Goal: Task Accomplishment & Management: Manage account settings

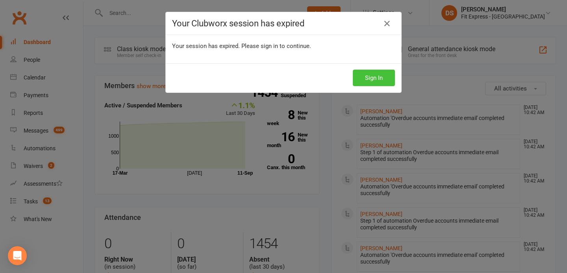
click at [367, 77] on button "Sign In" at bounding box center [374, 78] width 42 height 17
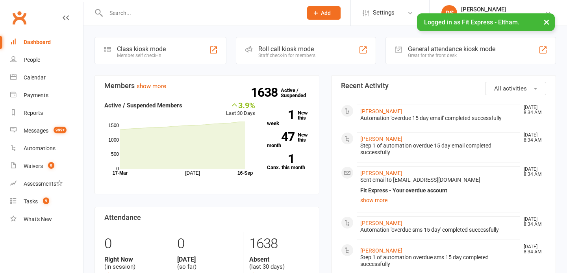
click at [24, 16] on link "Clubworx" at bounding box center [19, 18] width 20 height 20
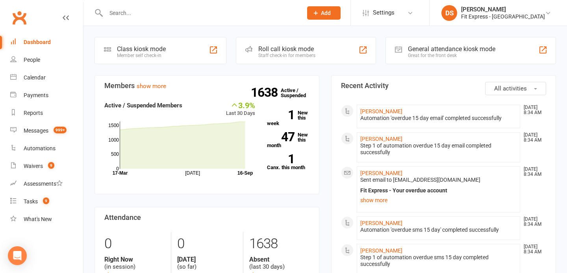
click at [21, 20] on link "Clubworx" at bounding box center [19, 18] width 20 height 20
click at [43, 171] on link "Waivers 9" at bounding box center [46, 166] width 73 height 18
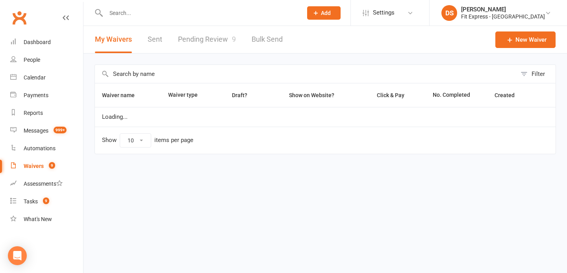
click at [226, 34] on link "Pending Review 9" at bounding box center [207, 39] width 58 height 27
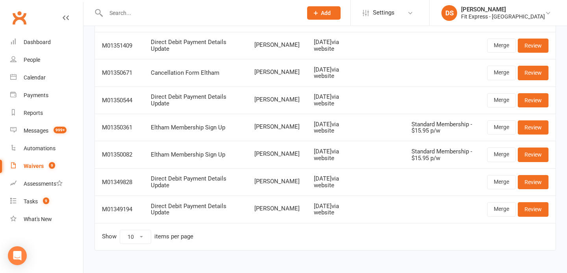
scroll to position [141, 0]
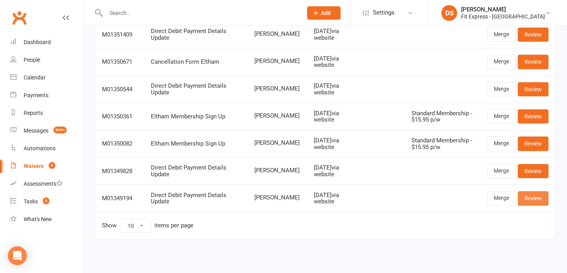
click at [539, 199] on link "Review" at bounding box center [533, 198] width 31 height 14
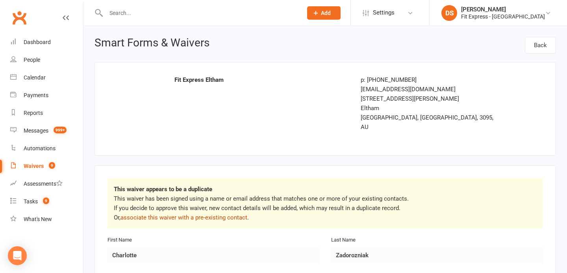
click at [196, 214] on link "associate this waiver with a pre-existing contact" at bounding box center [183, 217] width 127 height 7
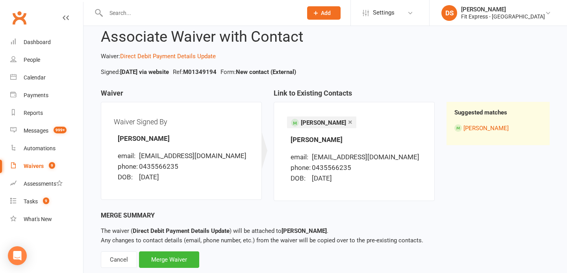
scroll to position [40, 0]
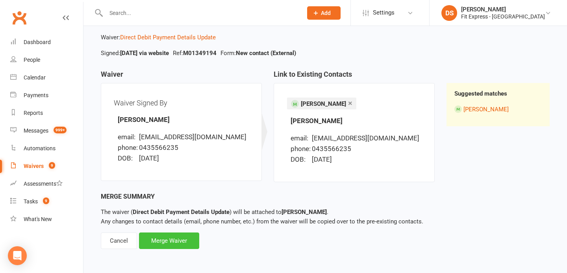
click at [167, 244] on div "Merge Waiver" at bounding box center [169, 241] width 60 height 17
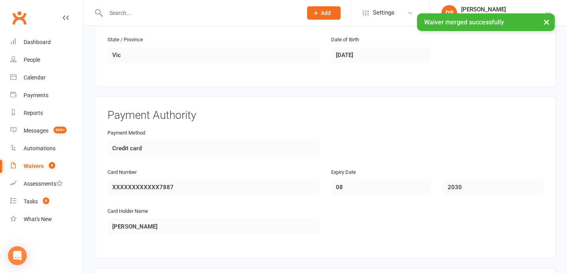
scroll to position [433, 0]
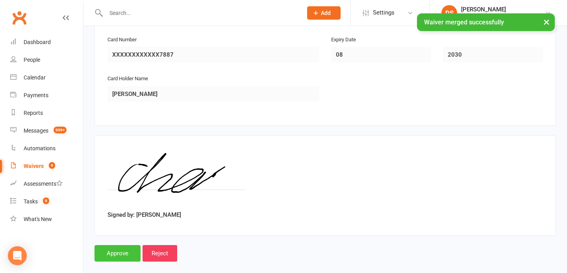
click at [119, 245] on input "Approve" at bounding box center [117, 253] width 46 height 17
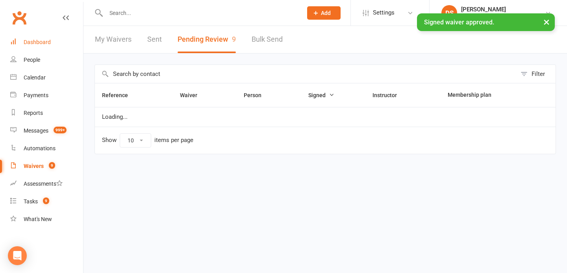
click at [39, 44] on div "Dashboard" at bounding box center [37, 42] width 27 height 6
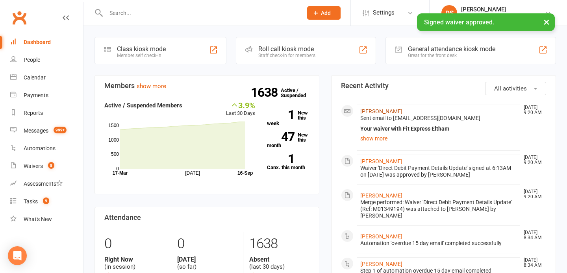
click at [375, 110] on link "Charlotte Zadorozniak" at bounding box center [381, 111] width 42 height 6
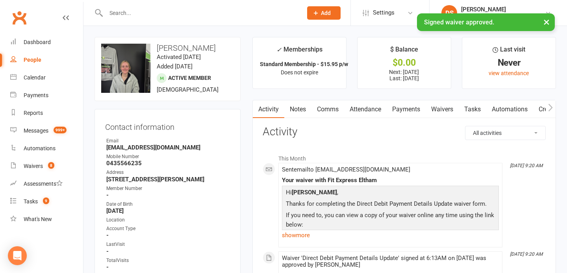
click at [403, 107] on link "Payments" at bounding box center [406, 109] width 39 height 18
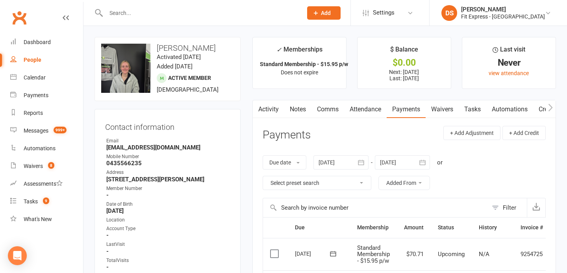
click at [444, 106] on link "Waivers" at bounding box center [442, 109] width 33 height 18
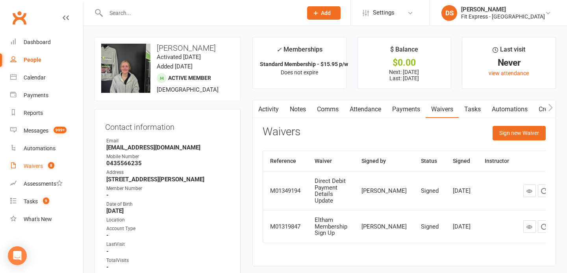
click at [40, 166] on div "Waivers" at bounding box center [33, 166] width 19 height 6
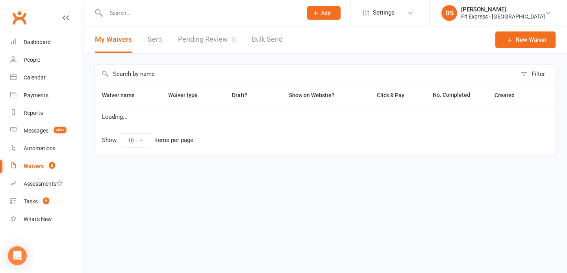
click at [205, 39] on link "Pending Review 8" at bounding box center [207, 39] width 58 height 27
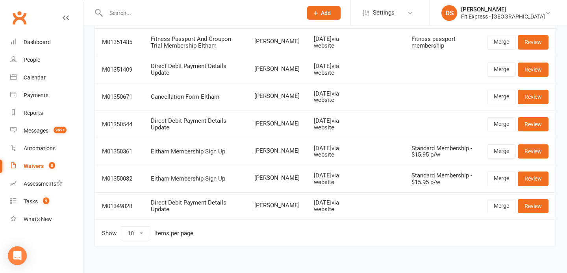
scroll to position [114, 0]
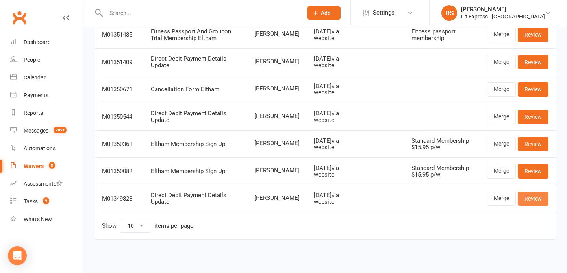
click at [539, 200] on link "Review" at bounding box center [533, 199] width 31 height 14
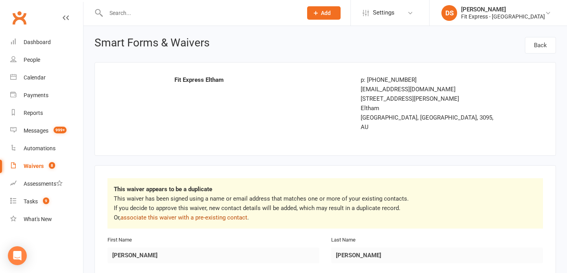
click at [200, 214] on link "associate this waiver with a pre-existing contact" at bounding box center [183, 217] width 127 height 7
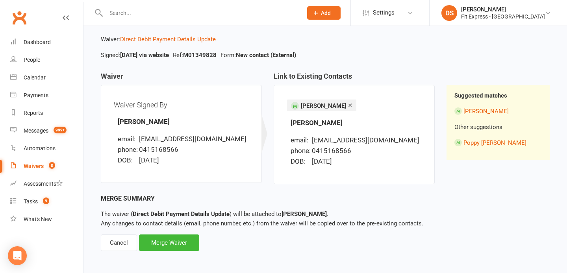
scroll to position [40, 0]
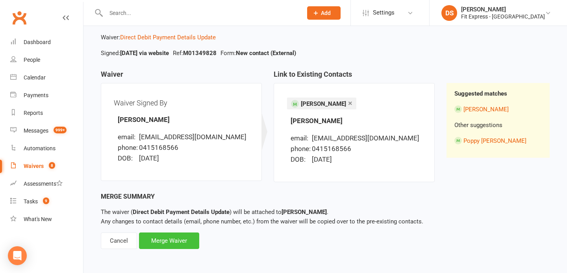
click at [183, 239] on div "Merge Waiver" at bounding box center [169, 241] width 60 height 17
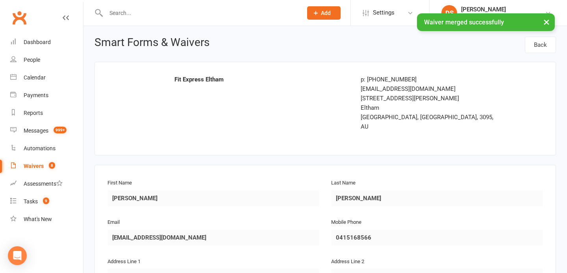
scroll to position [433, 0]
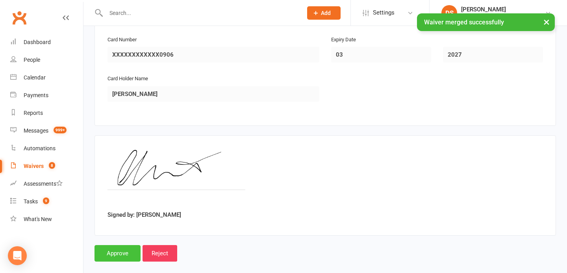
click at [121, 245] on input "Approve" at bounding box center [117, 253] width 46 height 17
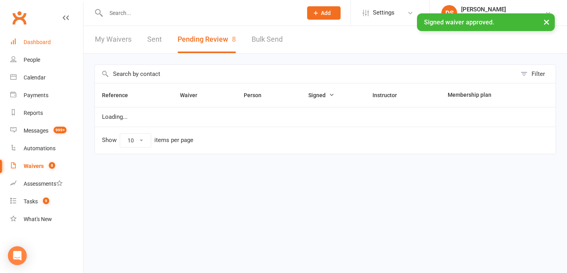
click at [39, 35] on link "Dashboard" at bounding box center [46, 42] width 73 height 18
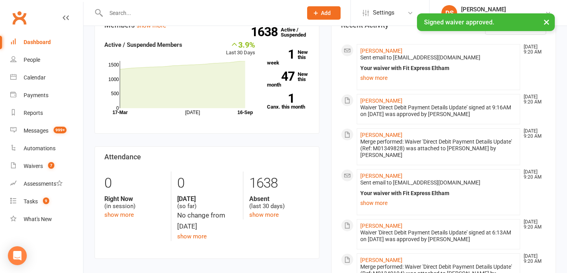
scroll to position [66, 0]
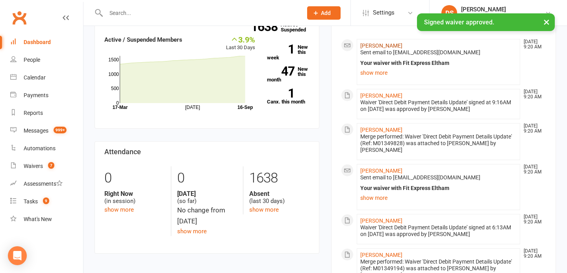
click at [374, 44] on link "[PERSON_NAME]" at bounding box center [381, 46] width 42 height 6
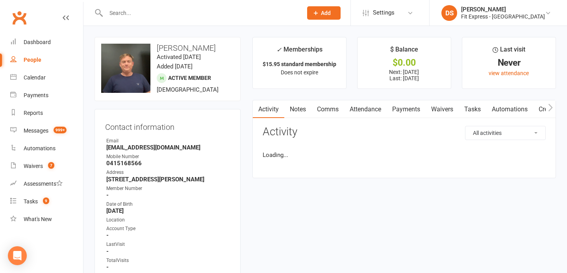
click at [400, 106] on link "Payments" at bounding box center [406, 109] width 39 height 18
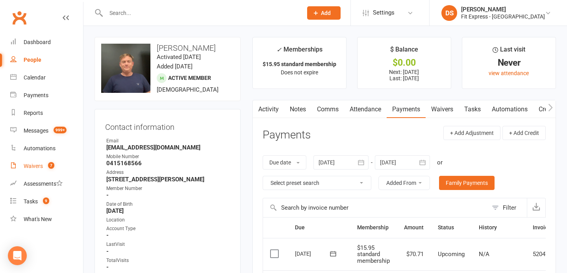
click at [39, 160] on link "Waivers 7" at bounding box center [46, 166] width 73 height 18
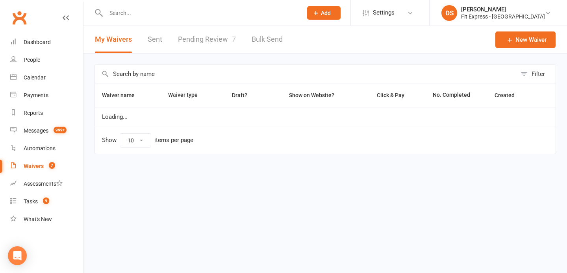
click at [217, 16] on input "text" at bounding box center [200, 12] width 193 height 11
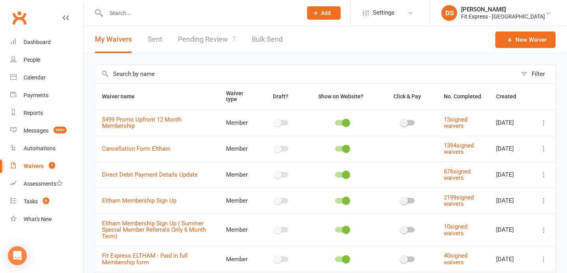
click at [206, 37] on link "Pending Review 7" at bounding box center [207, 39] width 58 height 27
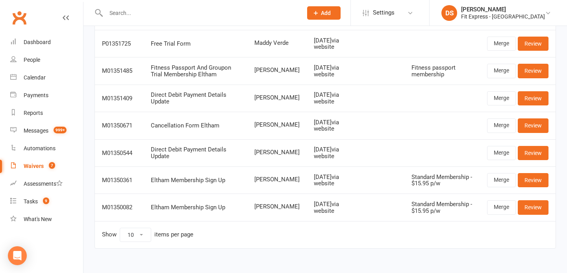
scroll to position [87, 0]
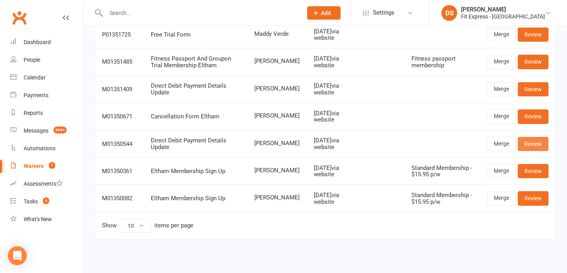
click at [534, 147] on link "Review" at bounding box center [533, 144] width 31 height 14
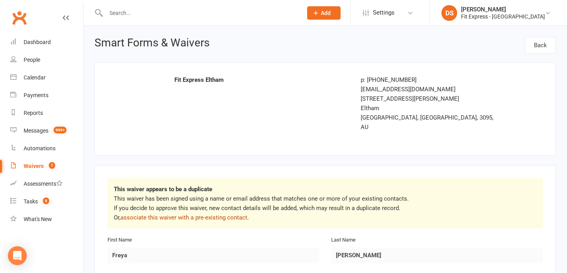
click at [227, 214] on link "associate this waiver with a pre-existing contact" at bounding box center [183, 217] width 127 height 7
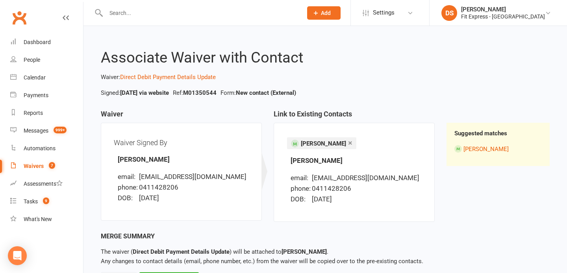
scroll to position [40, 0]
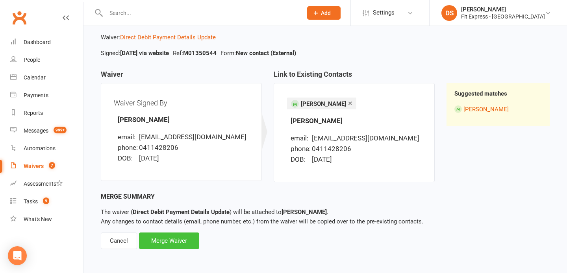
click at [173, 239] on div "Merge Waiver" at bounding box center [169, 241] width 60 height 17
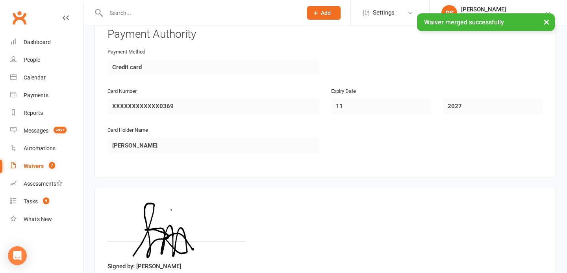
scroll to position [433, 0]
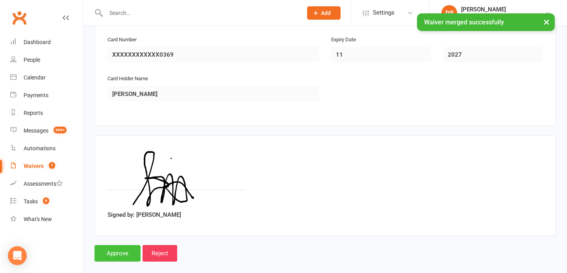
click at [121, 245] on input "Approve" at bounding box center [117, 253] width 46 height 17
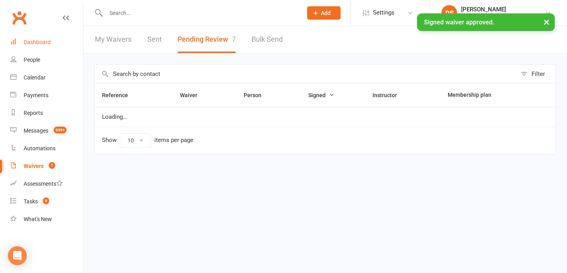
click at [42, 39] on div "Dashboard" at bounding box center [37, 42] width 27 height 6
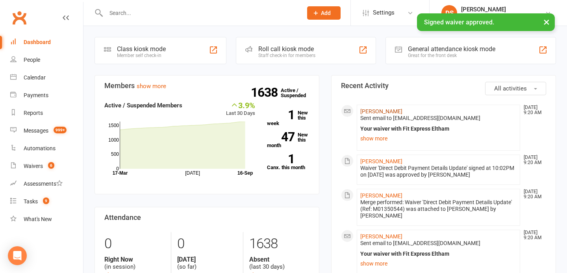
click at [382, 111] on link "[PERSON_NAME]" at bounding box center [381, 111] width 42 height 6
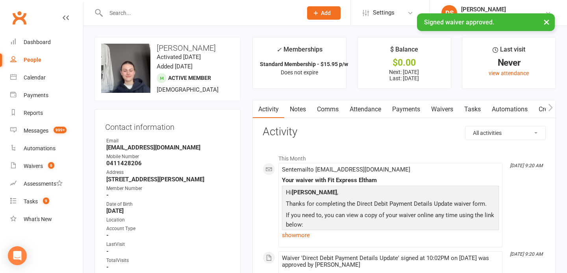
click at [413, 113] on link "Payments" at bounding box center [406, 109] width 39 height 18
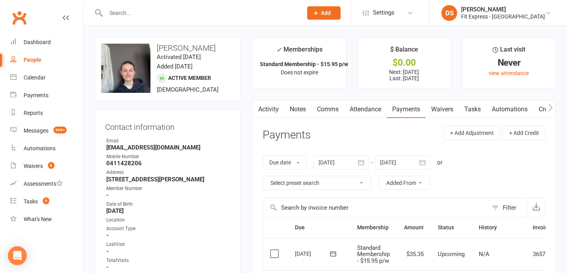
click at [439, 111] on link "Waivers" at bounding box center [442, 109] width 33 height 18
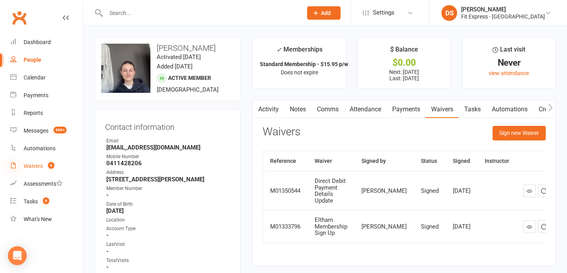
click at [14, 167] on icon at bounding box center [13, 165] width 6 height 6
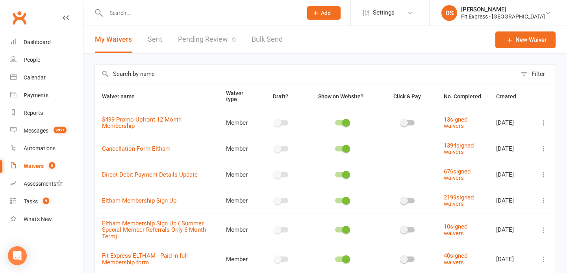
click at [217, 50] on link "Pending Review 6" at bounding box center [207, 39] width 58 height 27
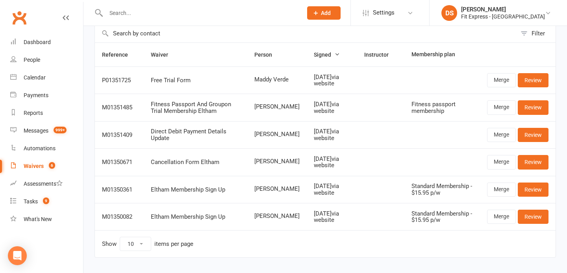
scroll to position [41, 0]
click at [535, 129] on link "Review" at bounding box center [533, 135] width 31 height 14
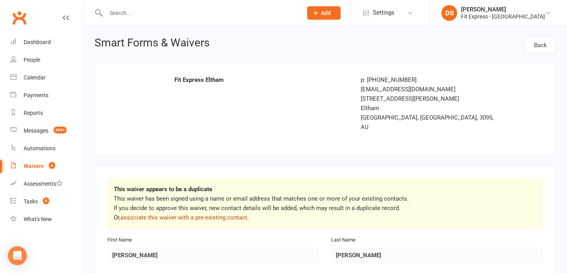
click at [229, 214] on link "associate this waiver with a pre-existing contact" at bounding box center [183, 217] width 127 height 7
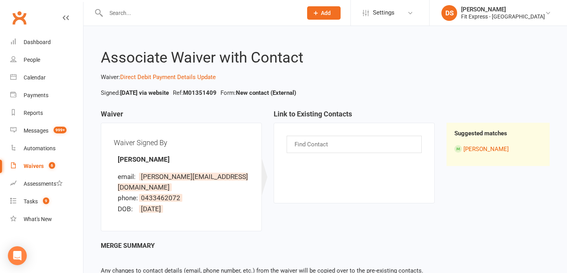
scroll to position [40, 0]
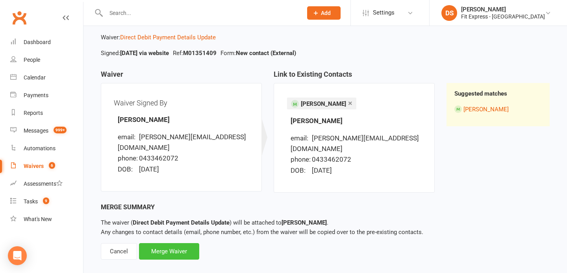
click at [179, 244] on div "Merge Waiver" at bounding box center [169, 251] width 60 height 17
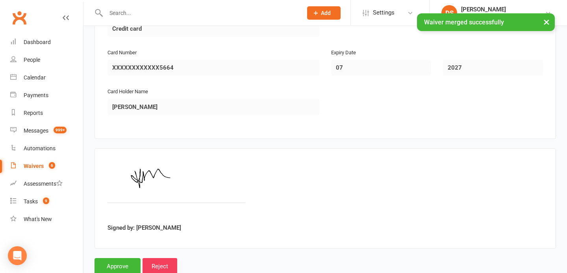
scroll to position [433, 0]
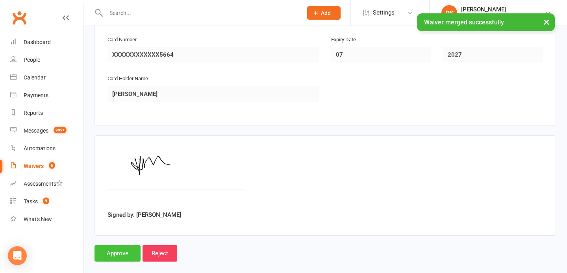
click at [109, 246] on input "Approve" at bounding box center [117, 253] width 46 height 17
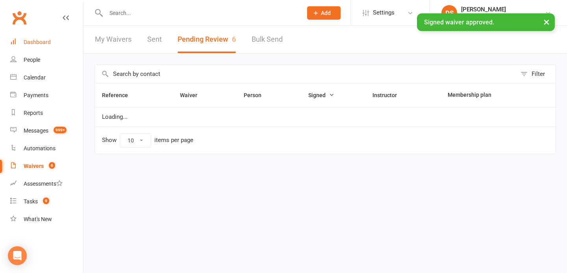
click at [48, 43] on div "Dashboard" at bounding box center [37, 42] width 27 height 6
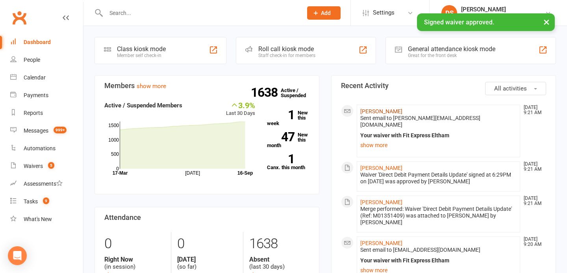
click at [382, 111] on link "[PERSON_NAME]" at bounding box center [381, 111] width 42 height 6
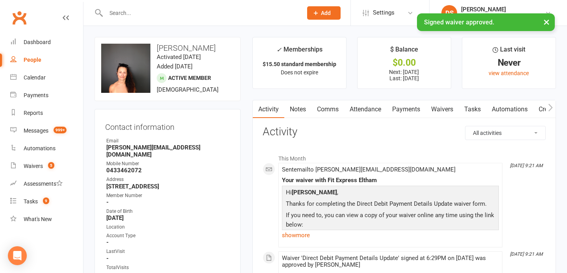
click at [437, 114] on link "Waivers" at bounding box center [442, 109] width 33 height 18
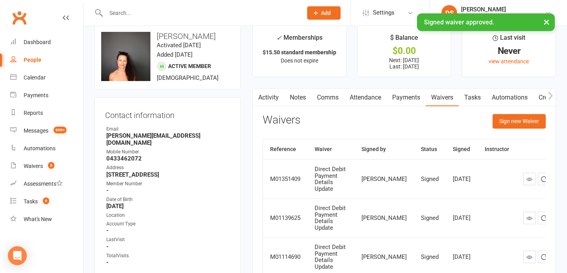
scroll to position [18, 0]
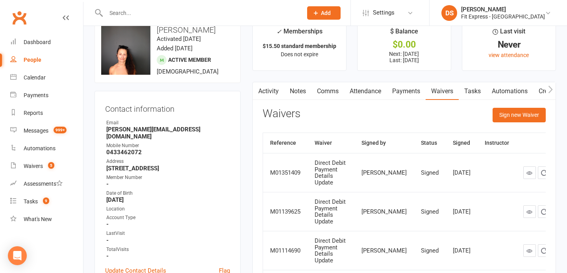
click at [272, 92] on link "Activity" at bounding box center [268, 91] width 31 height 18
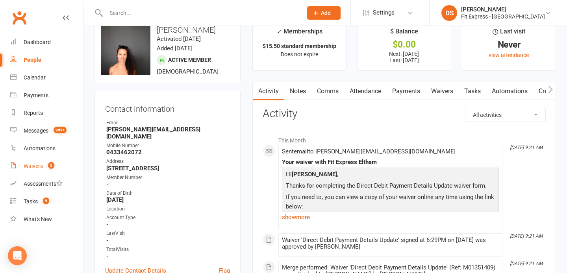
click at [32, 162] on link "Waivers 5" at bounding box center [46, 166] width 73 height 18
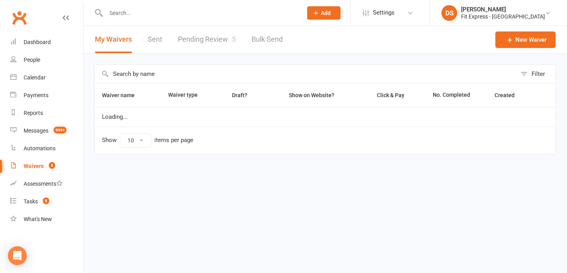
click at [207, 28] on link "Pending Review 5" at bounding box center [207, 39] width 58 height 27
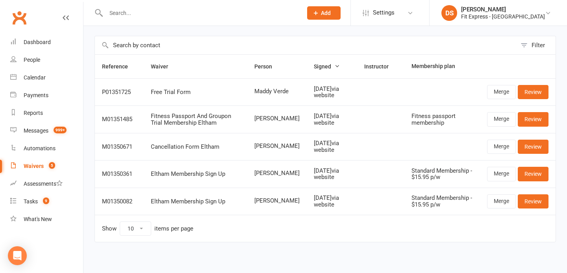
scroll to position [32, 0]
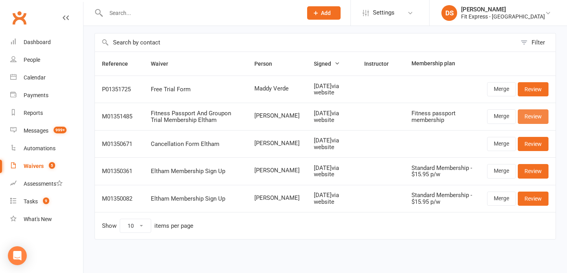
click at [540, 116] on link "Review" at bounding box center [533, 116] width 31 height 14
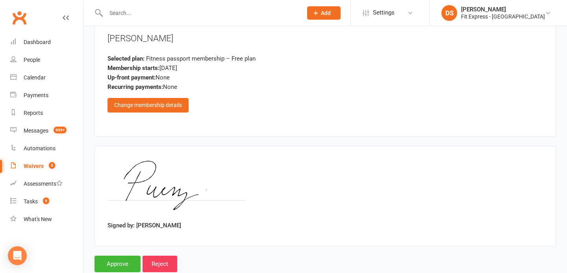
scroll to position [983, 0]
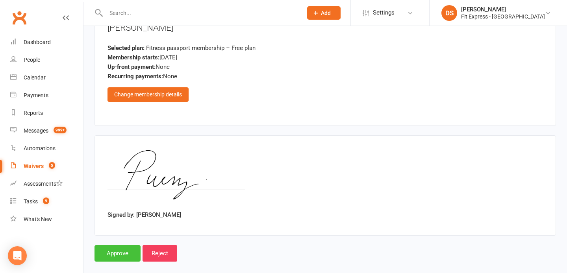
click at [119, 245] on input "Approve" at bounding box center [117, 253] width 46 height 17
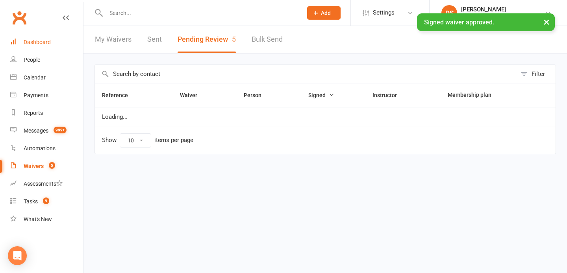
click at [39, 44] on div "Dashboard" at bounding box center [37, 42] width 27 height 6
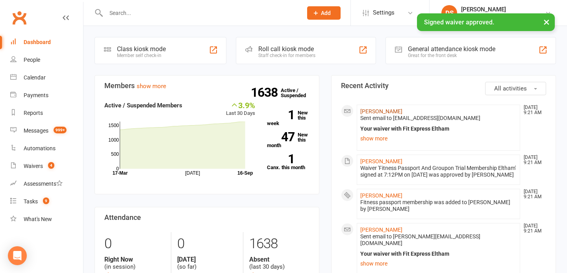
click at [368, 109] on link "[PERSON_NAME]" at bounding box center [381, 111] width 42 height 6
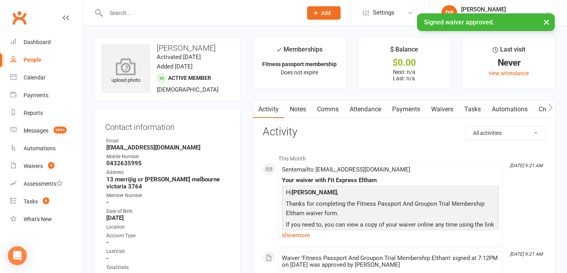
click at [127, 72] on icon at bounding box center [126, 66] width 54 height 17
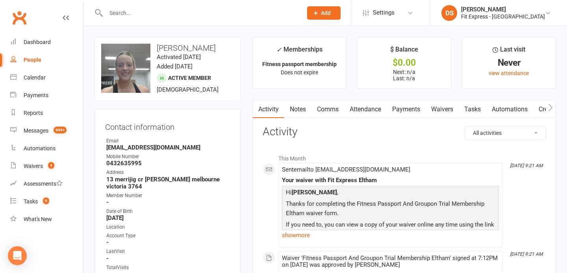
click at [410, 108] on link "Payments" at bounding box center [406, 109] width 39 height 18
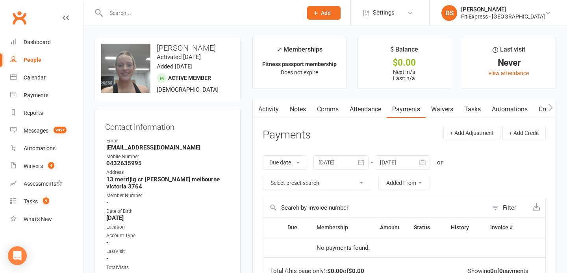
click at [289, 101] on link "Notes" at bounding box center [297, 109] width 27 height 18
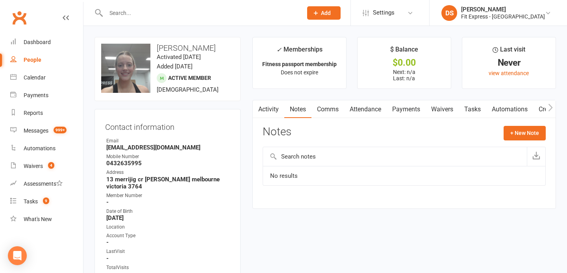
click at [274, 109] on link "Activity" at bounding box center [268, 109] width 31 height 18
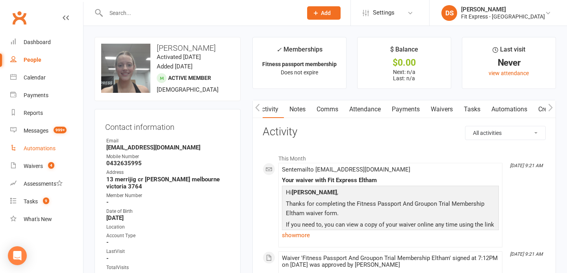
click at [43, 157] on link "Automations" at bounding box center [46, 149] width 73 height 18
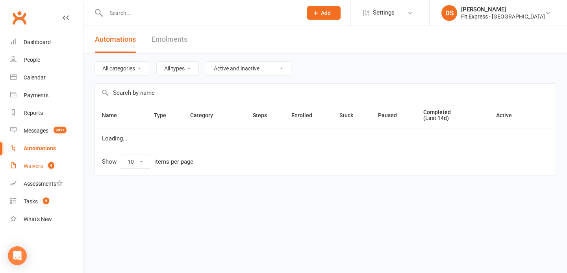
click at [43, 168] on link "Waivers 4" at bounding box center [46, 166] width 73 height 18
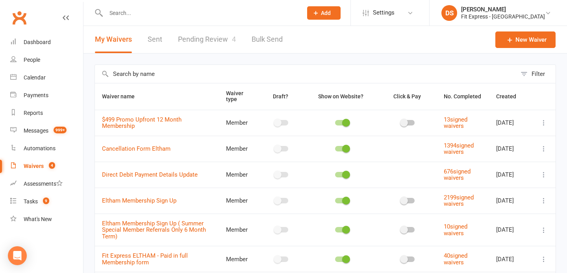
click at [215, 43] on link "Pending Review 4" at bounding box center [207, 39] width 58 height 27
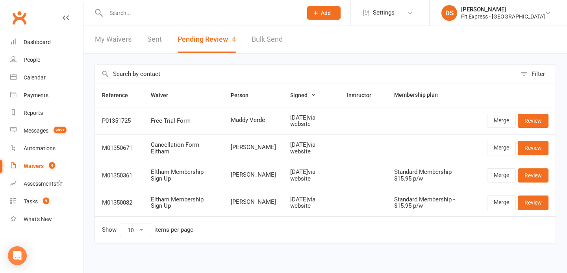
click at [26, 20] on link "Clubworx" at bounding box center [19, 18] width 20 height 20
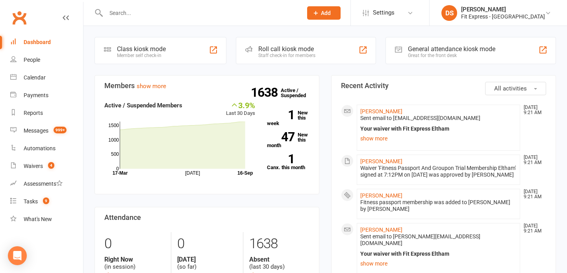
click at [21, 16] on link "Clubworx" at bounding box center [19, 18] width 20 height 20
click at [513, 19] on div "Fit Express - Eltham" at bounding box center [503, 16] width 84 height 7
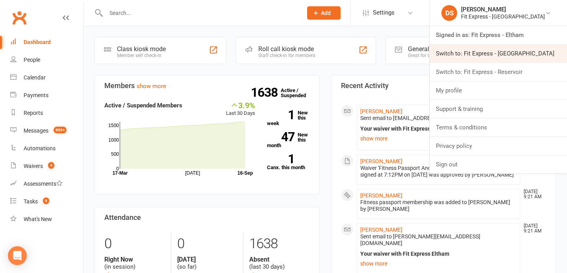
click at [513, 49] on link "Switch to: Fit Express - Heidelberg" at bounding box center [497, 53] width 137 height 18
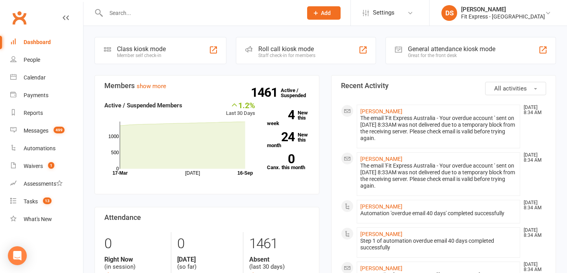
click at [12, 10] on link "Clubworx" at bounding box center [19, 18] width 20 height 20
click at [28, 18] on link "Clubworx" at bounding box center [19, 18] width 20 height 20
click at [521, 12] on div "[PERSON_NAME]" at bounding box center [503, 9] width 84 height 7
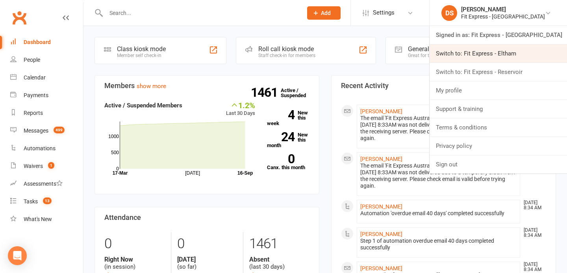
click at [519, 58] on link "Switch to: Fit Express - Eltham" at bounding box center [497, 53] width 137 height 18
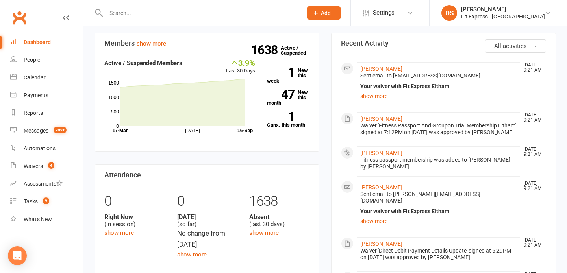
scroll to position [34, 0]
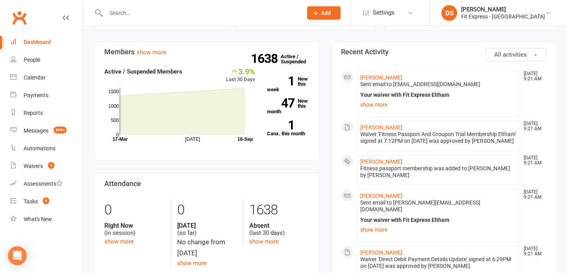
click at [13, 23] on link "Clubworx" at bounding box center [19, 18] width 20 height 20
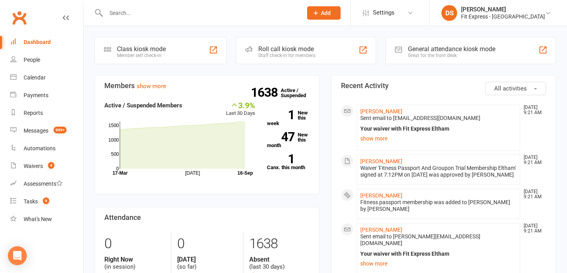
click at [21, 22] on link "Clubworx" at bounding box center [19, 18] width 20 height 20
click at [23, 13] on link "Clubworx" at bounding box center [19, 18] width 20 height 20
click at [22, 13] on link "Clubworx" at bounding box center [19, 18] width 20 height 20
click at [10, 21] on link "Clubworx" at bounding box center [19, 18] width 20 height 20
click at [487, 15] on div "Fit Express - [GEOGRAPHIC_DATA]" at bounding box center [503, 16] width 84 height 7
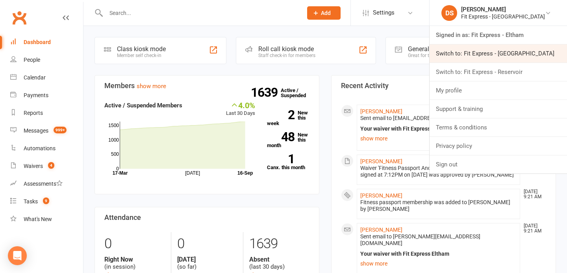
click at [494, 50] on link "Switch to: Fit Express - [GEOGRAPHIC_DATA]" at bounding box center [497, 53] width 137 height 18
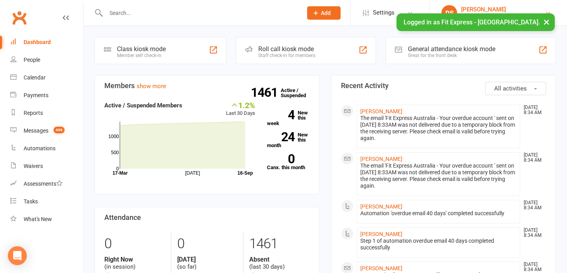
click at [485, 10] on div "[PERSON_NAME]" at bounding box center [503, 9] width 84 height 7
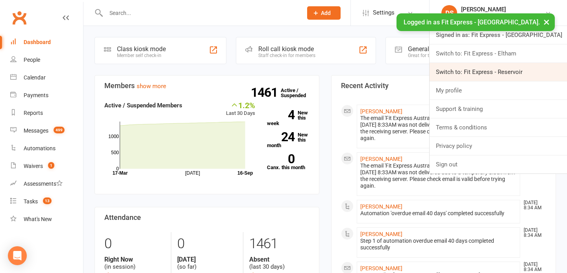
click at [485, 68] on link "Switch to: Fit Express - Reservoir" at bounding box center [497, 72] width 137 height 18
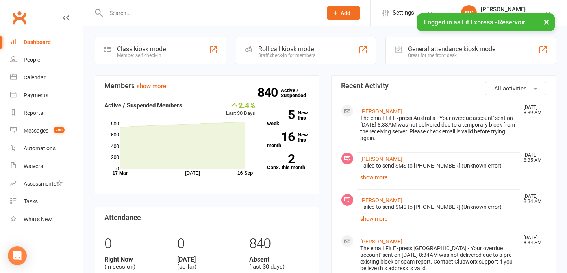
click at [499, 4] on li "DS [PERSON_NAME] Fit Express - Reservoir Signed in as: Fit Express - Reservoir …" at bounding box center [508, 13] width 118 height 26
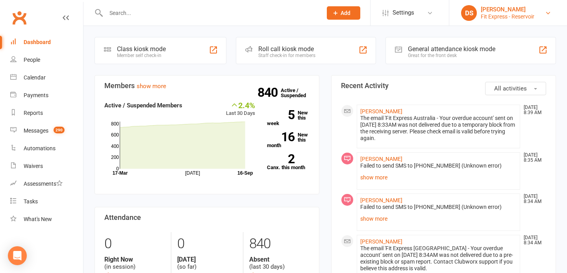
click at [498, 9] on div "[PERSON_NAME]" at bounding box center [508, 9] width 54 height 7
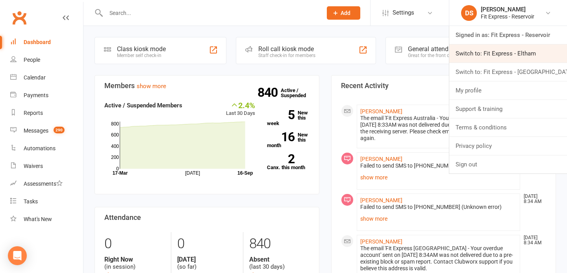
click at [489, 53] on link "Switch to: Fit Express - Eltham" at bounding box center [508, 53] width 118 height 18
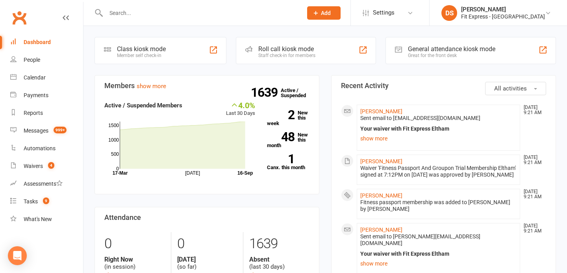
click at [22, 17] on link "Clubworx" at bounding box center [19, 18] width 20 height 20
click at [24, 16] on link "Clubworx" at bounding box center [19, 18] width 20 height 20
click at [23, 19] on link "Clubworx" at bounding box center [19, 18] width 20 height 20
click at [19, 20] on link "Clubworx" at bounding box center [19, 18] width 20 height 20
click at [14, 24] on link "Clubworx" at bounding box center [19, 18] width 20 height 20
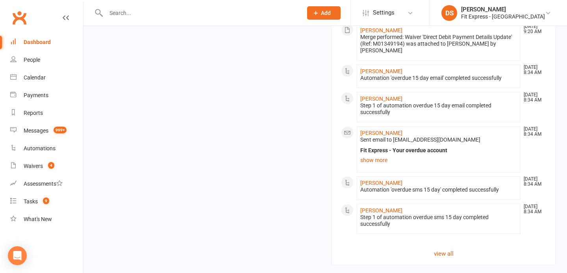
scroll to position [697, 0]
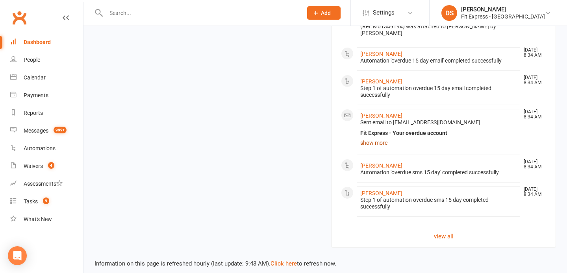
click at [372, 137] on link "show more" at bounding box center [438, 142] width 156 height 11
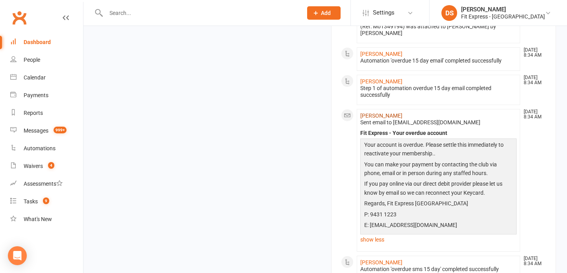
click at [367, 113] on link "[PERSON_NAME]" at bounding box center [381, 116] width 42 height 6
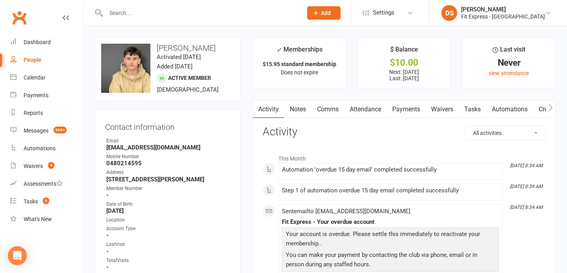
click at [398, 111] on link "Payments" at bounding box center [406, 109] width 39 height 18
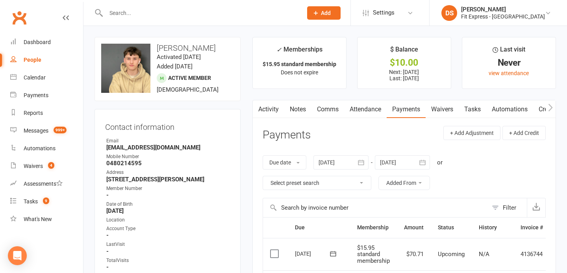
click at [21, 17] on link "Clubworx" at bounding box center [19, 18] width 20 height 20
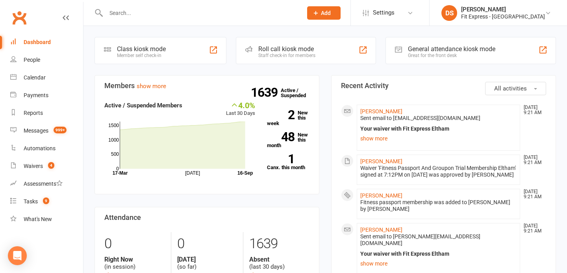
click at [18, 14] on link "Clubworx" at bounding box center [19, 18] width 20 height 20
click at [18, 13] on link "Clubworx" at bounding box center [19, 18] width 20 height 20
click at [22, 22] on link "Clubworx" at bounding box center [19, 18] width 20 height 20
